Goal: Information Seeking & Learning: Learn about a topic

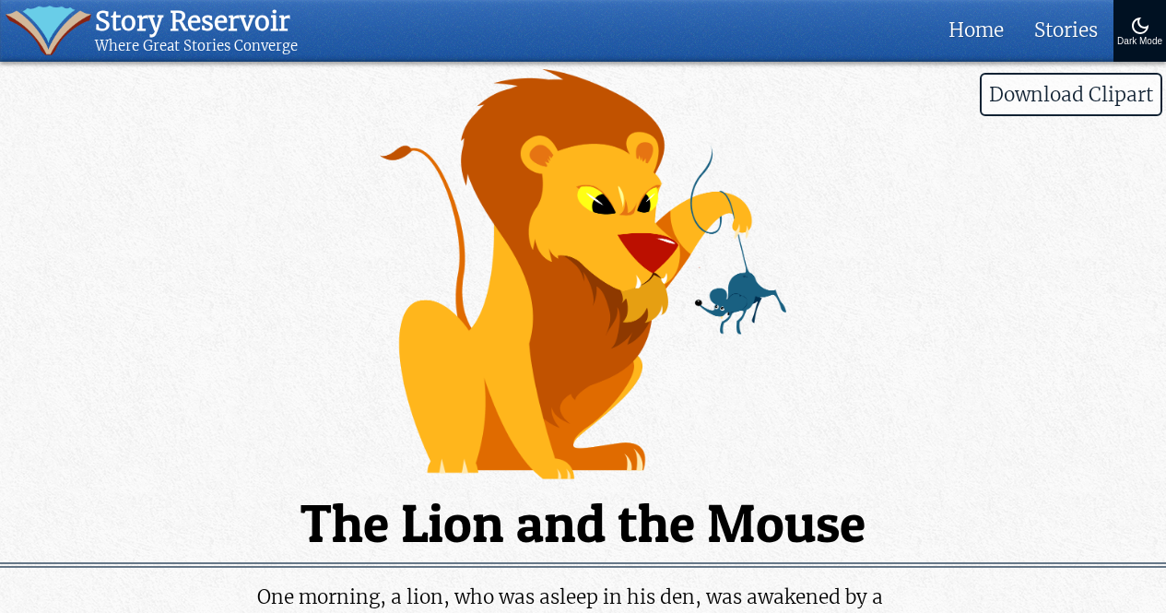
scroll to position [467, 0]
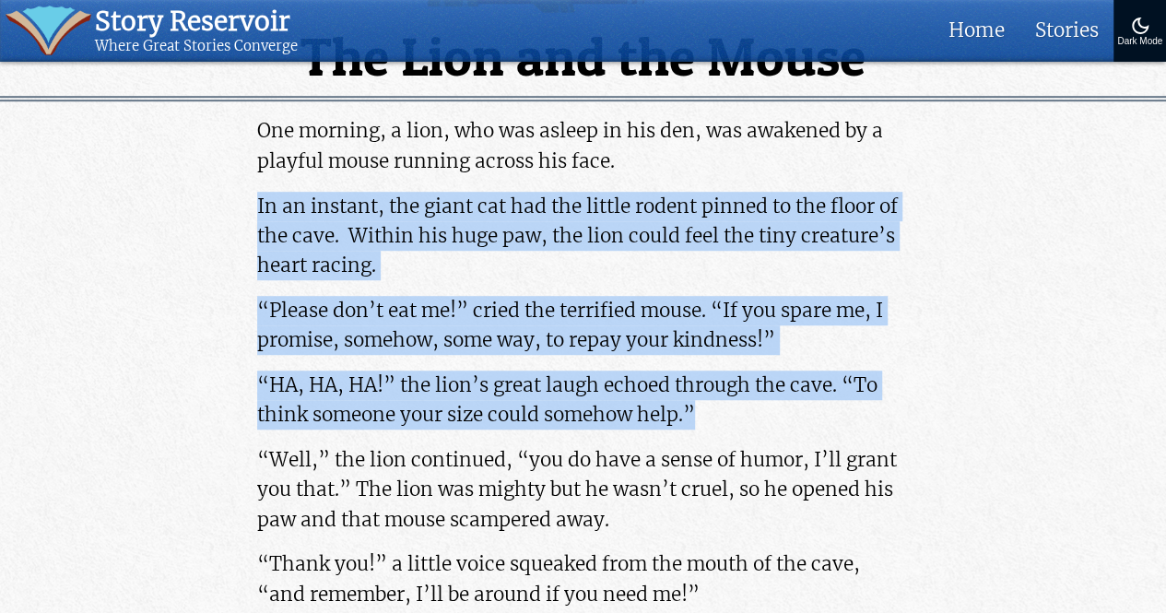
drag, startPoint x: 234, startPoint y: 204, endPoint x: 727, endPoint y: 418, distance: 536.8
copy div "In an instant, the giant cat had the little rodent pinned to the floor of the c…"
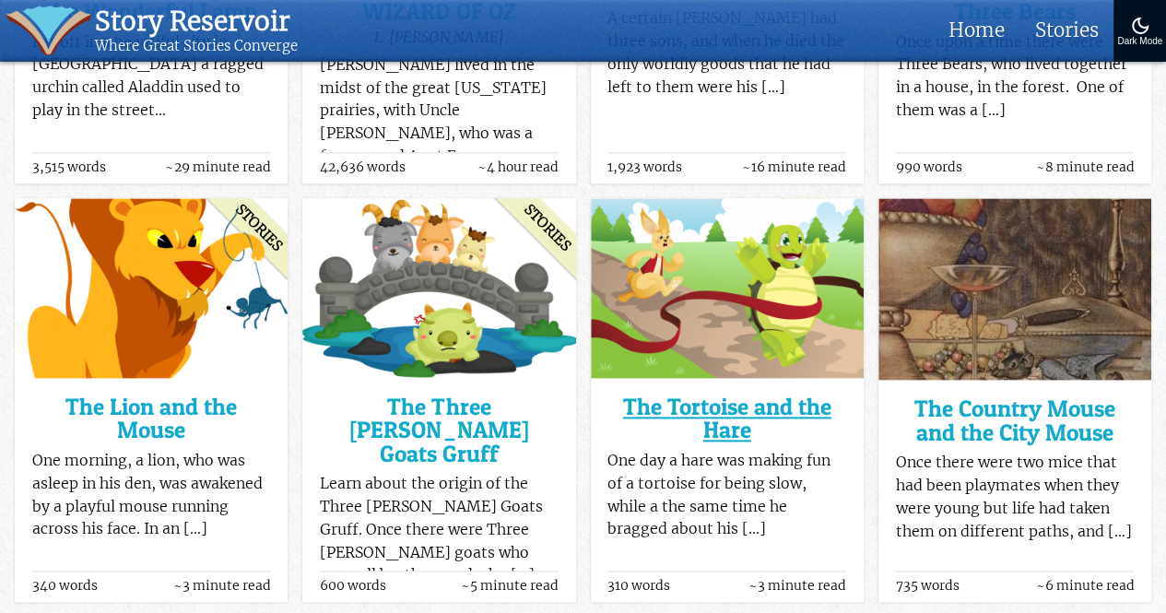
scroll to position [813, 0]
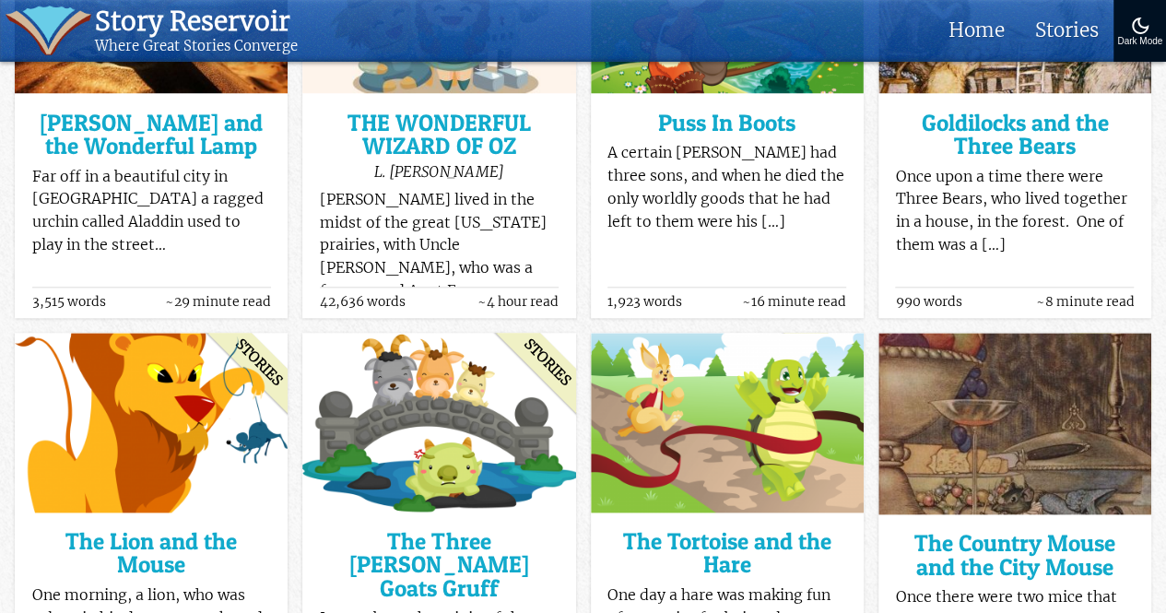
click at [655, 196] on p "A certain [PERSON_NAME] had three sons, and when he died the only worldly goods…" at bounding box center [727, 187] width 239 height 91
click at [724, 124] on h3 "Puss In Boots" at bounding box center [727, 123] width 239 height 23
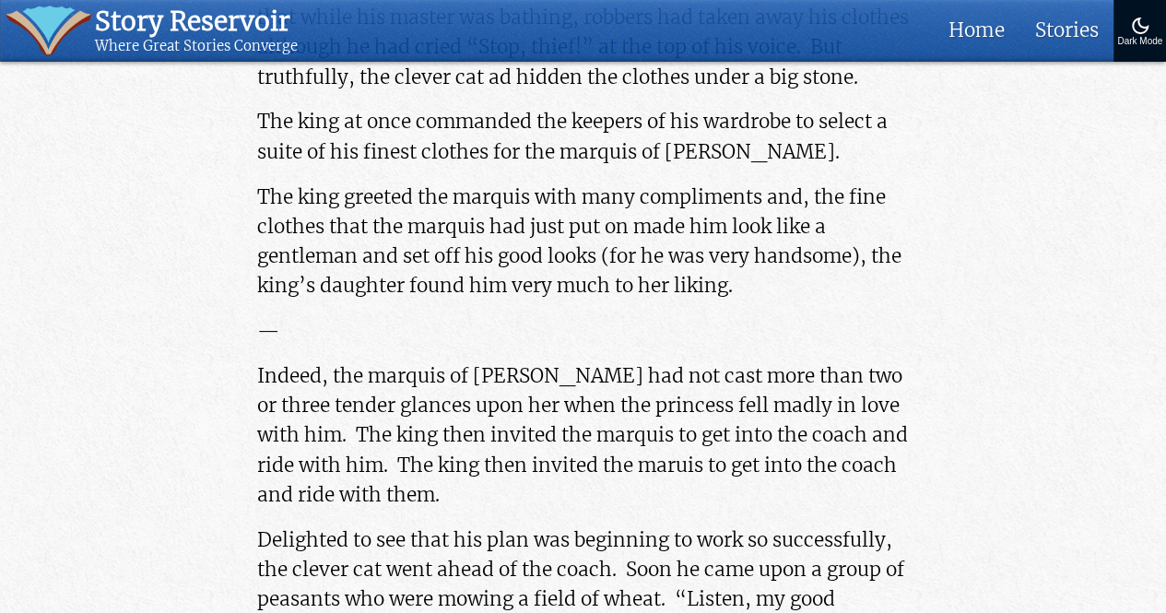
scroll to position [3420, 0]
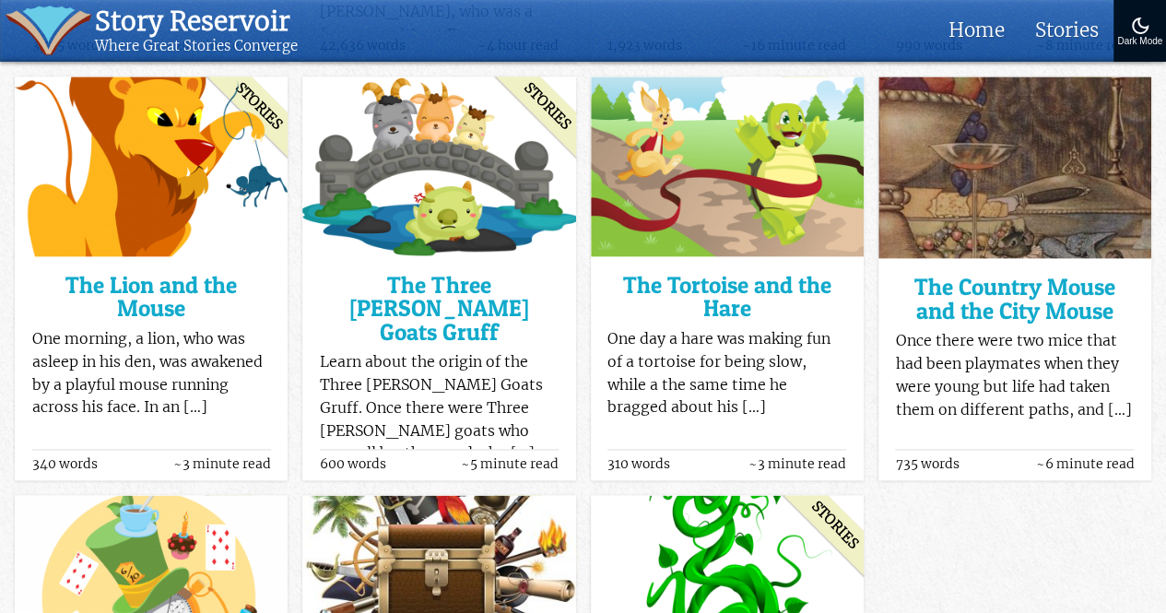
scroll to position [1071, 0]
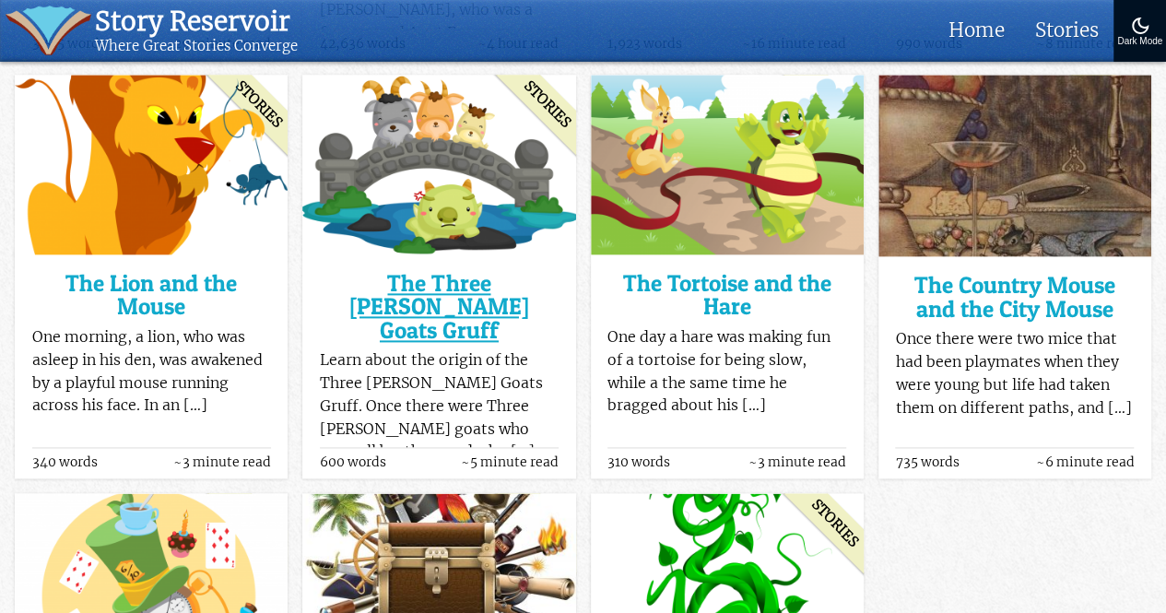
click at [468, 289] on h3 "The Three [PERSON_NAME] Goats Gruff" at bounding box center [439, 307] width 239 height 70
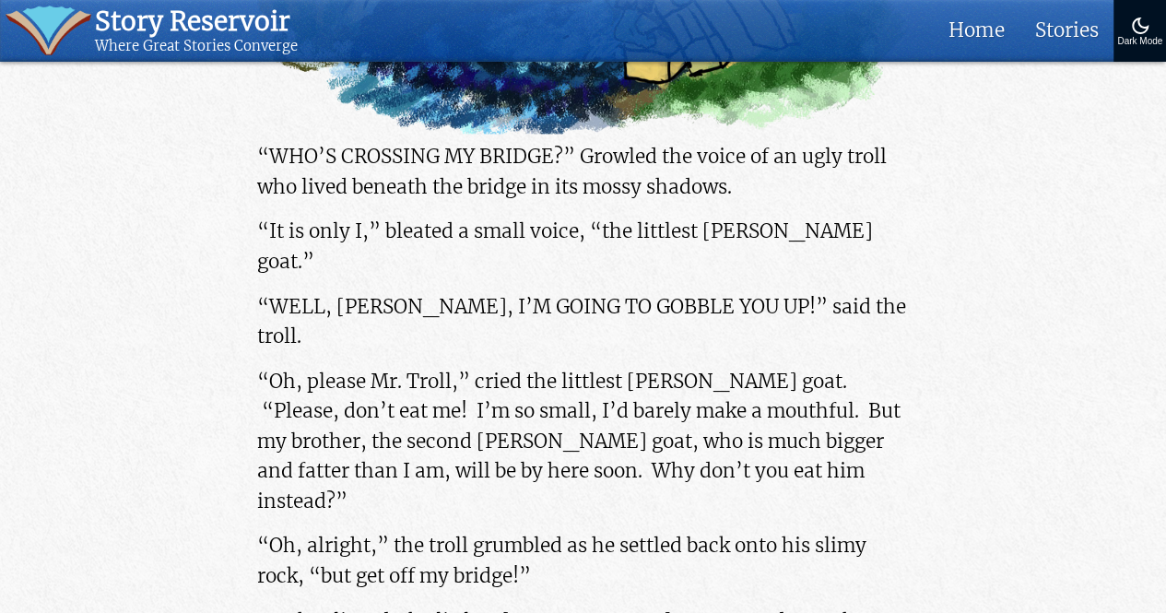
scroll to position [1329, 0]
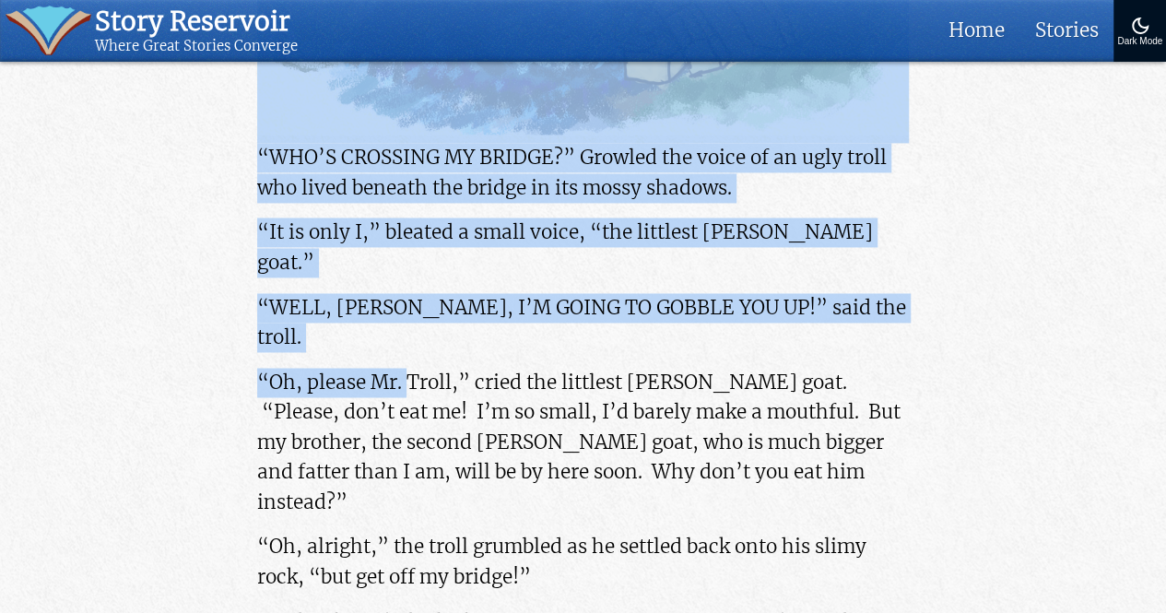
drag, startPoint x: 243, startPoint y: 139, endPoint x: 476, endPoint y: 374, distance: 330.6
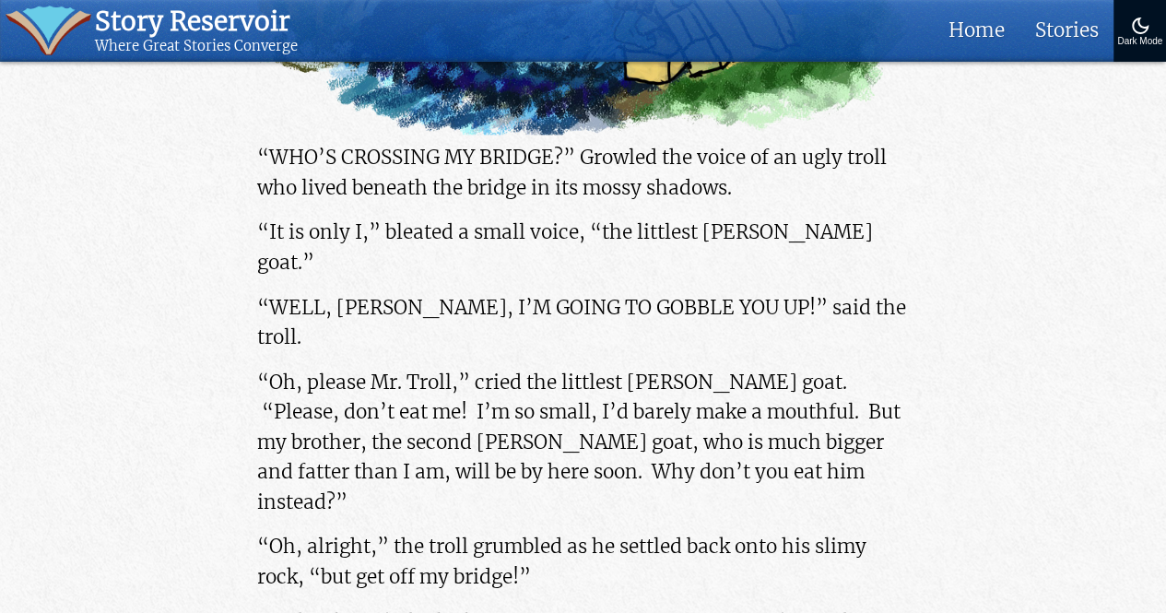
click at [634, 531] on p "“Oh, alright,” the troll grumbled as he settled back onto his slimy rock, “but …" at bounding box center [583, 560] width 652 height 59
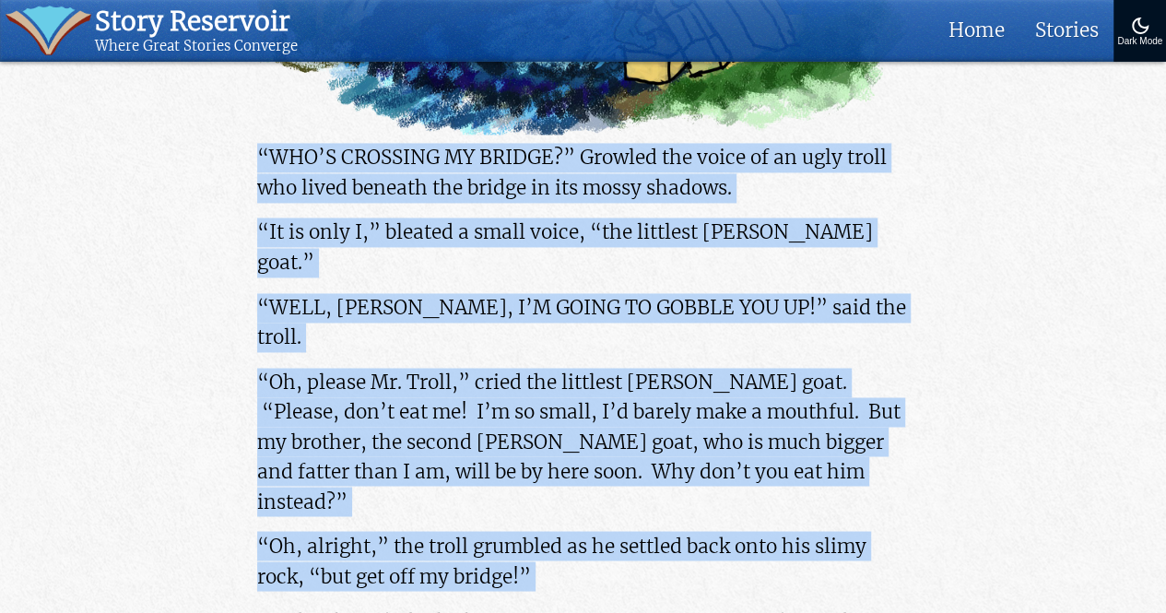
drag, startPoint x: 634, startPoint y: 512, endPoint x: 256, endPoint y: 153, distance: 521.1
copy div "“WHO’S CROSSING MY BRIDGE?” Growled the voice of an ugly troll who lived beneat…"
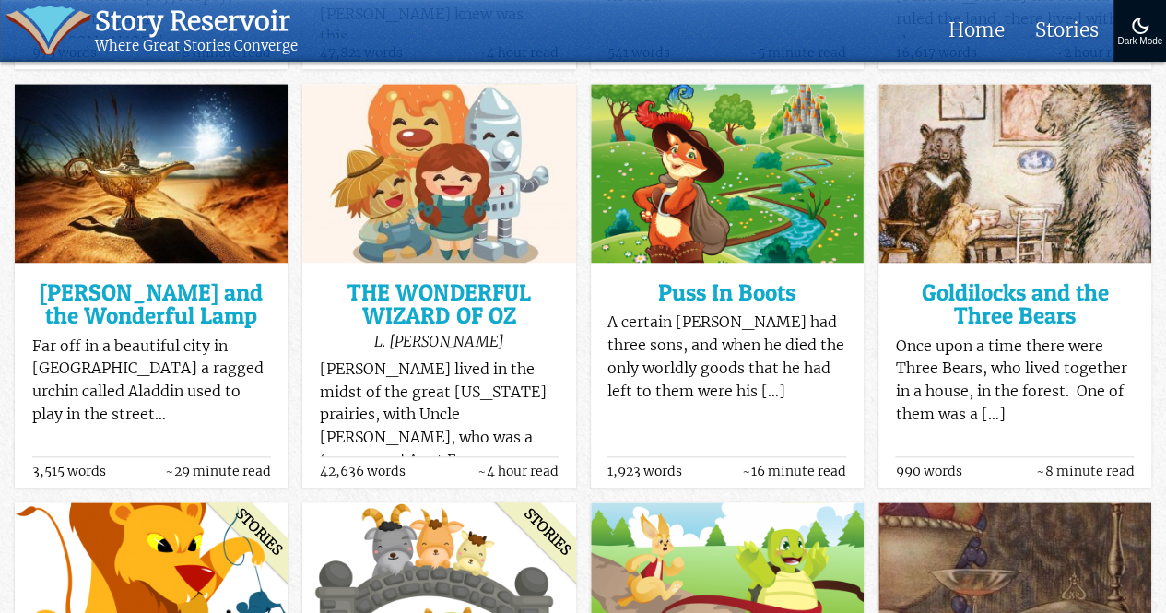
scroll to position [643, 0]
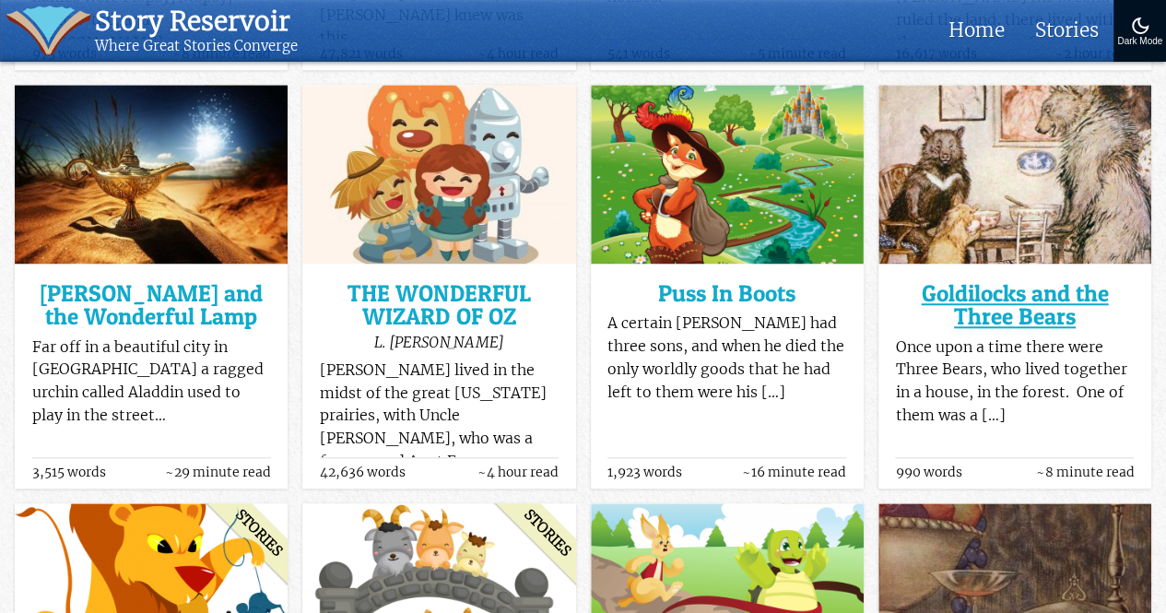
click at [984, 296] on h3 "Goldilocks and the Three Bears" at bounding box center [1014, 305] width 239 height 47
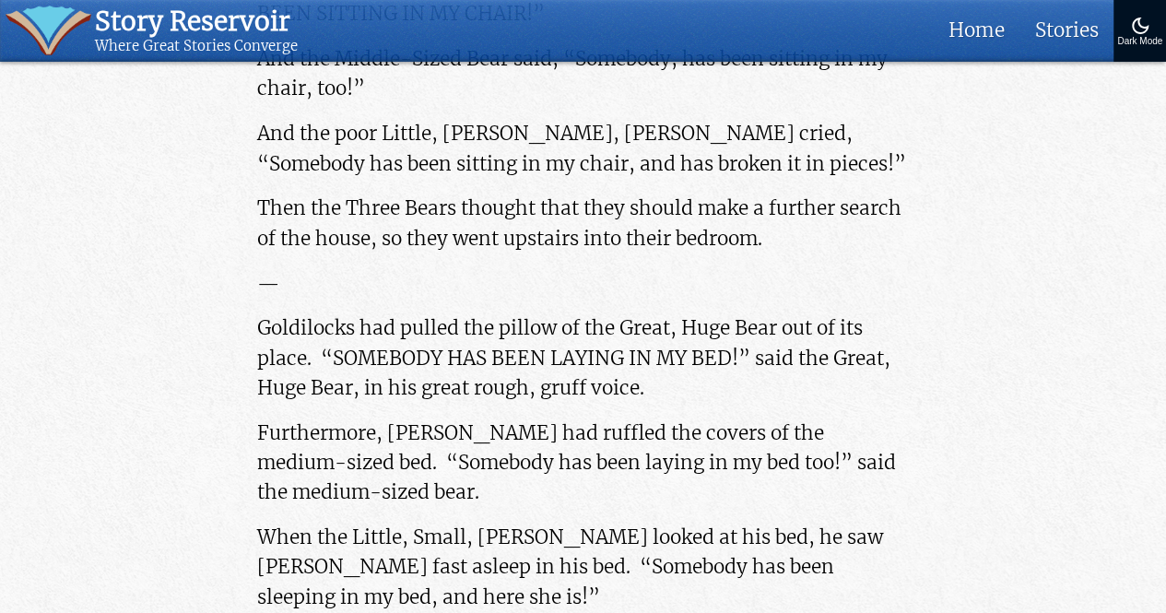
scroll to position [2973, 0]
click at [450, 271] on p "—" at bounding box center [583, 283] width 652 height 30
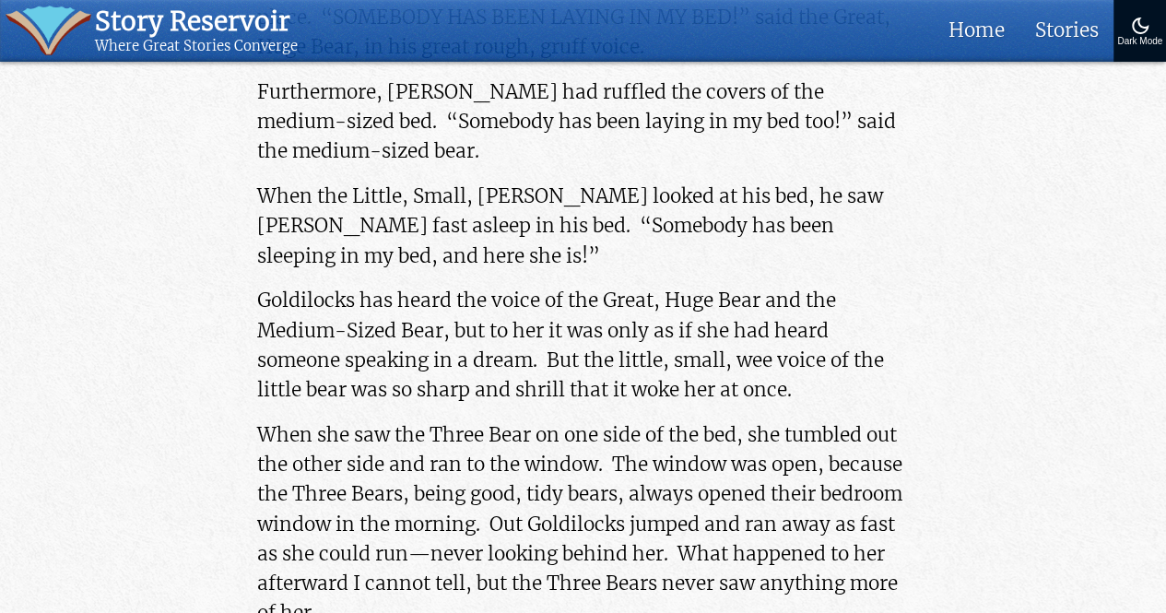
scroll to position [3317, 0]
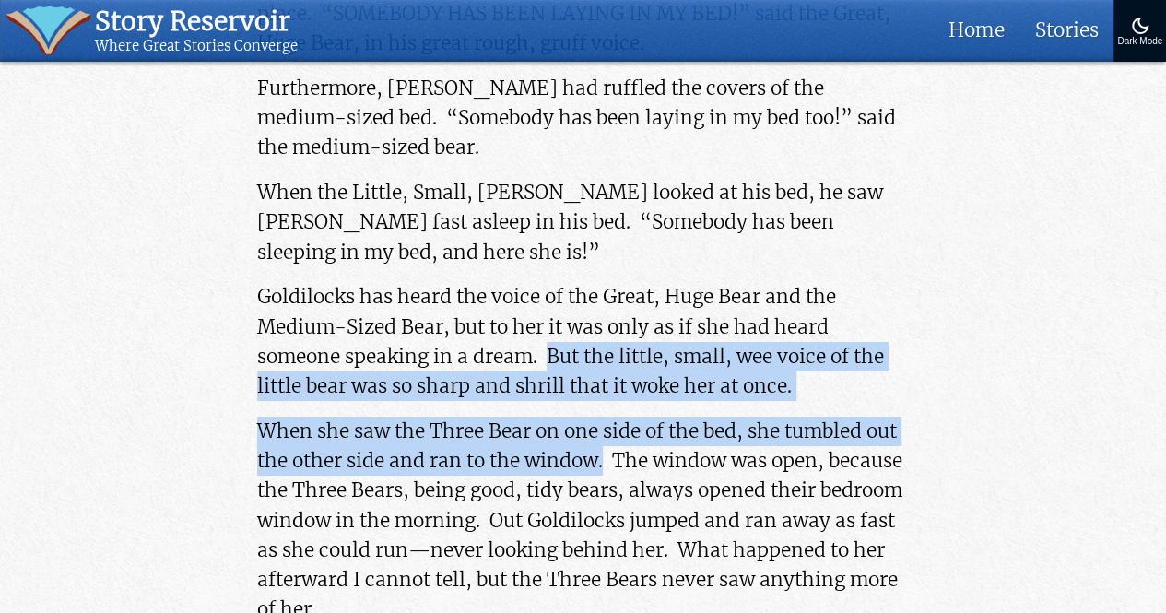
drag, startPoint x: 550, startPoint y: 354, endPoint x: 603, endPoint y: 455, distance: 114.7
copy div "But the little, small, wee voice of the little bear was so sharp and shrill tha…"
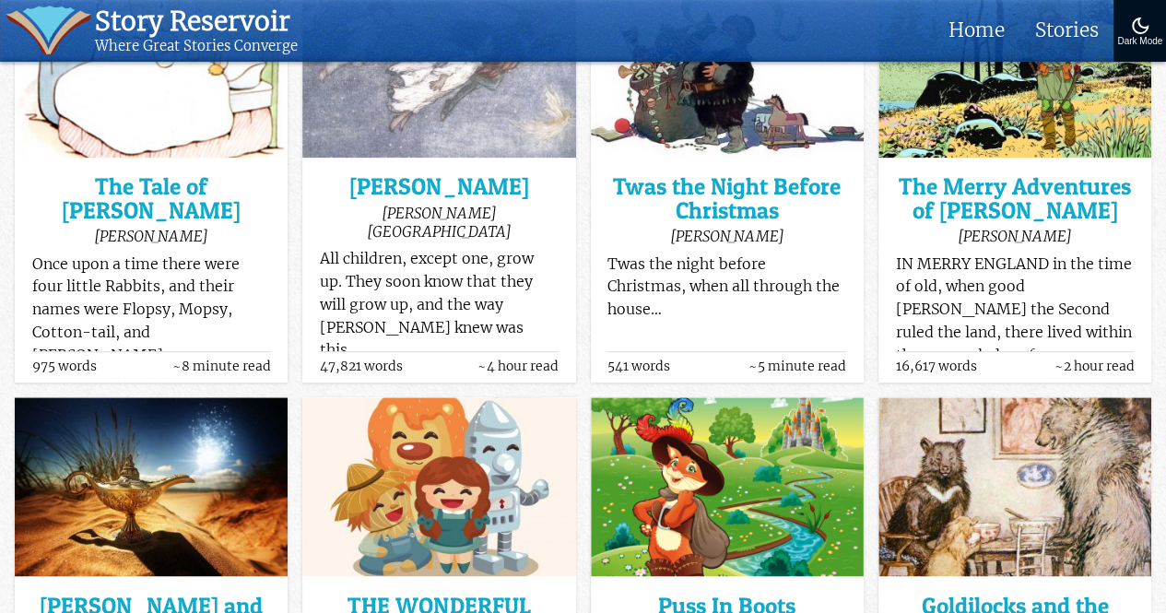
scroll to position [496, 0]
